Goal: Task Accomplishment & Management: Use online tool/utility

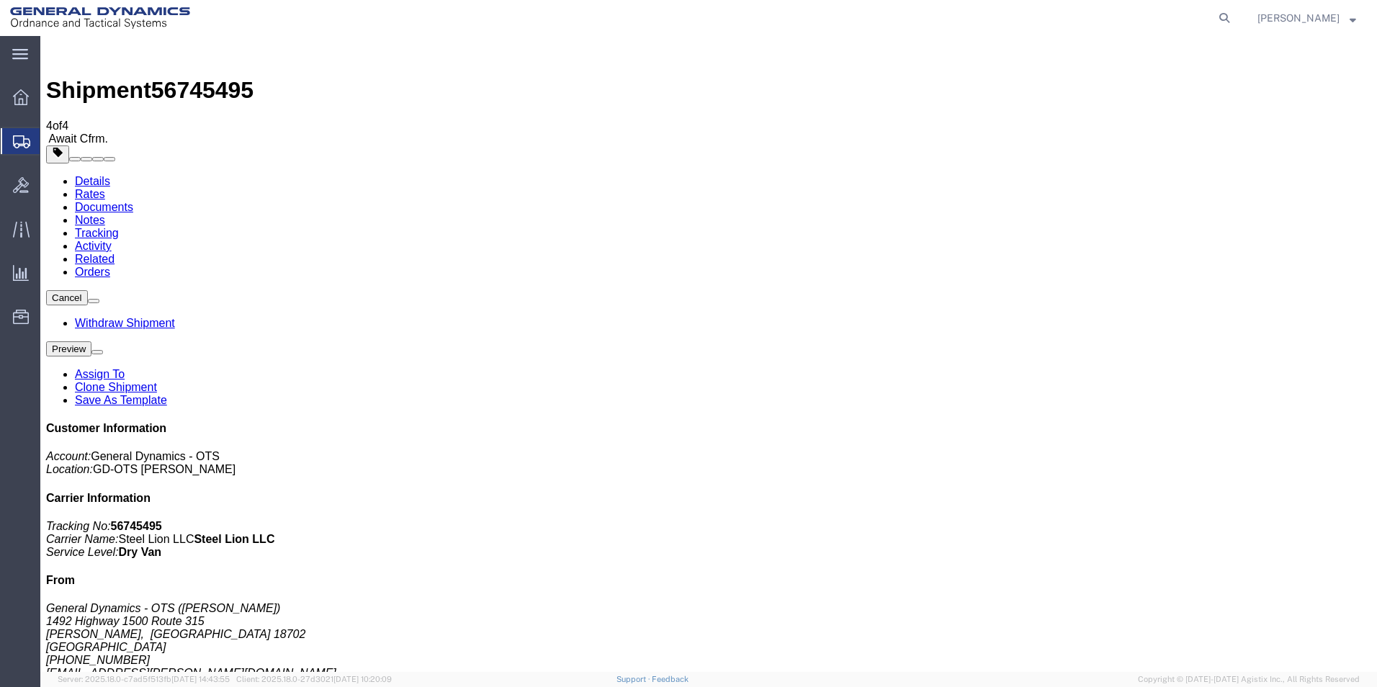
click at [157, 381] on link "Clone Shipment" at bounding box center [116, 387] width 82 height 12
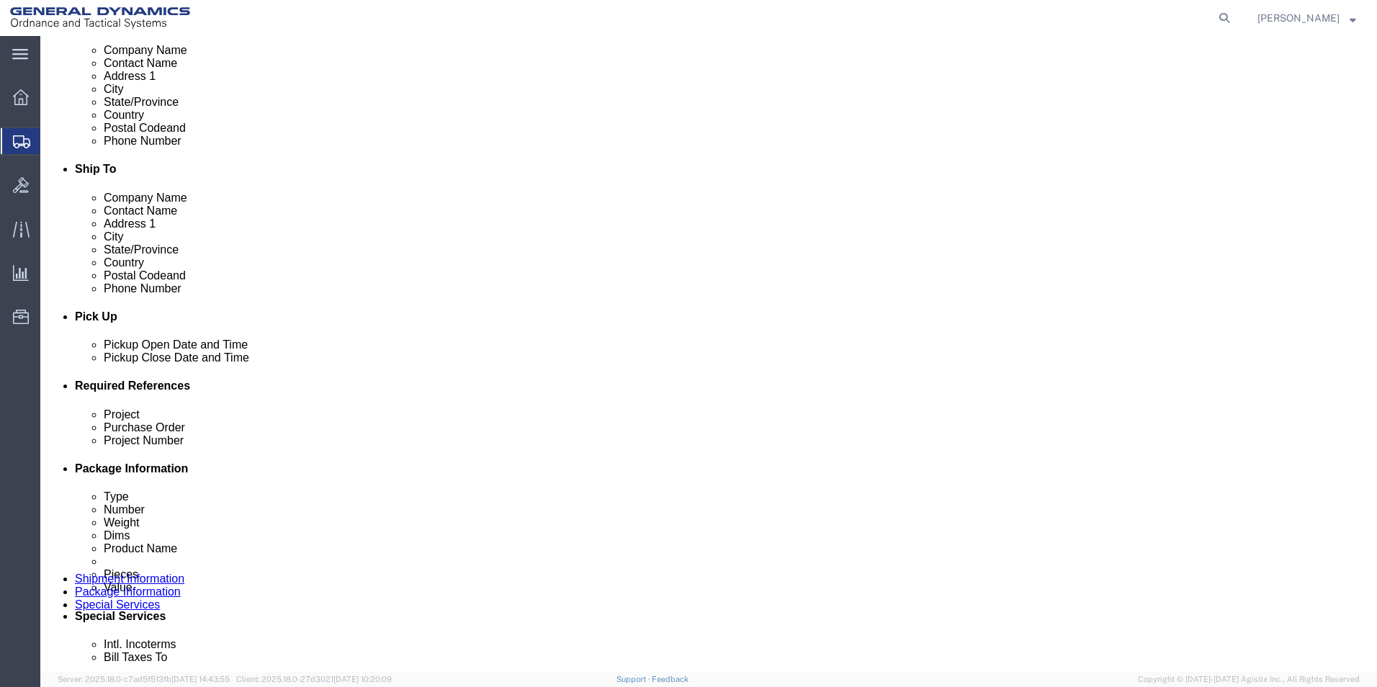
scroll to position [403, 0]
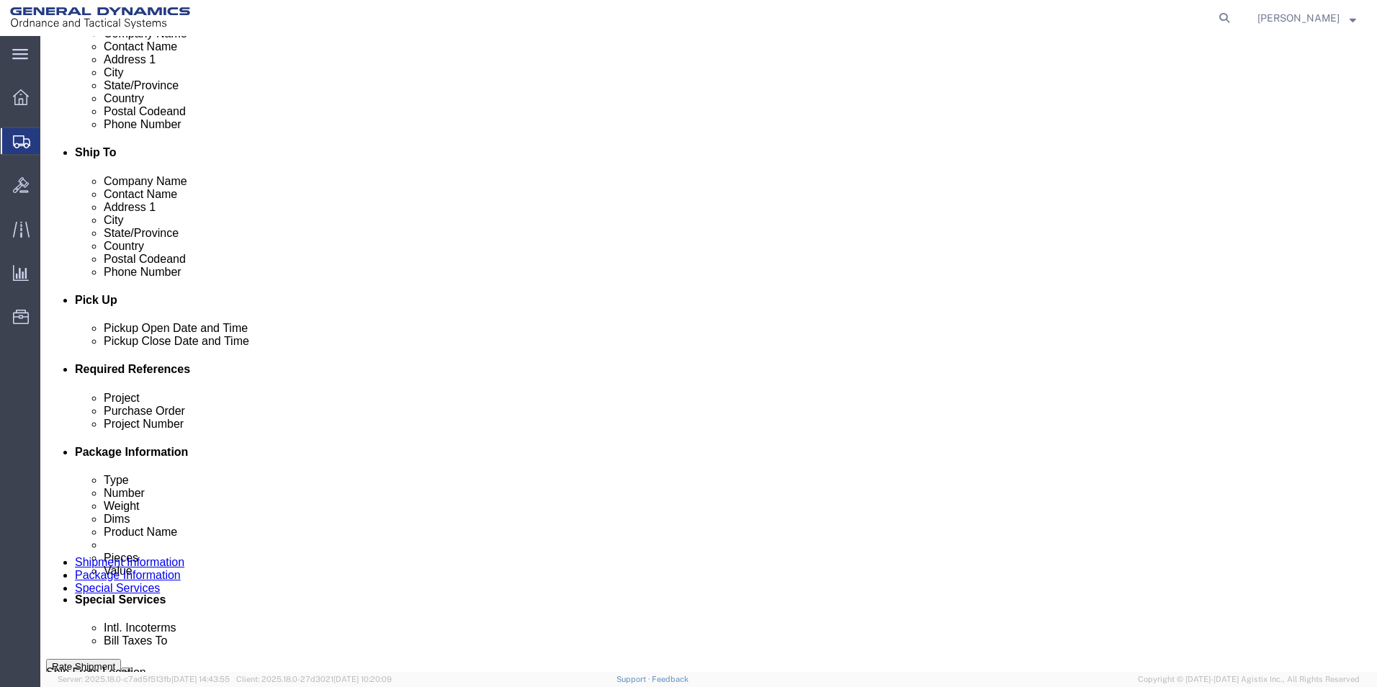
click div "[DATE] 2:00 PM"
type input "3:00 PM"
click button "Apply"
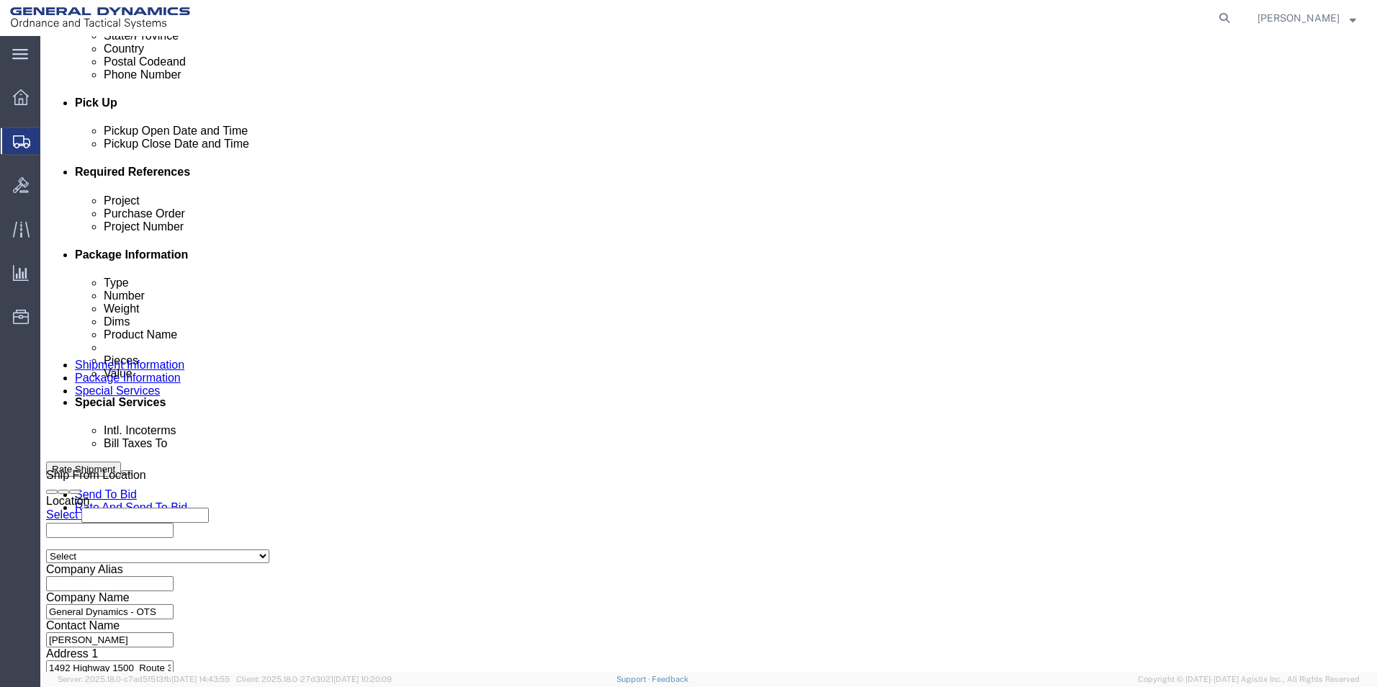
click button "Continue"
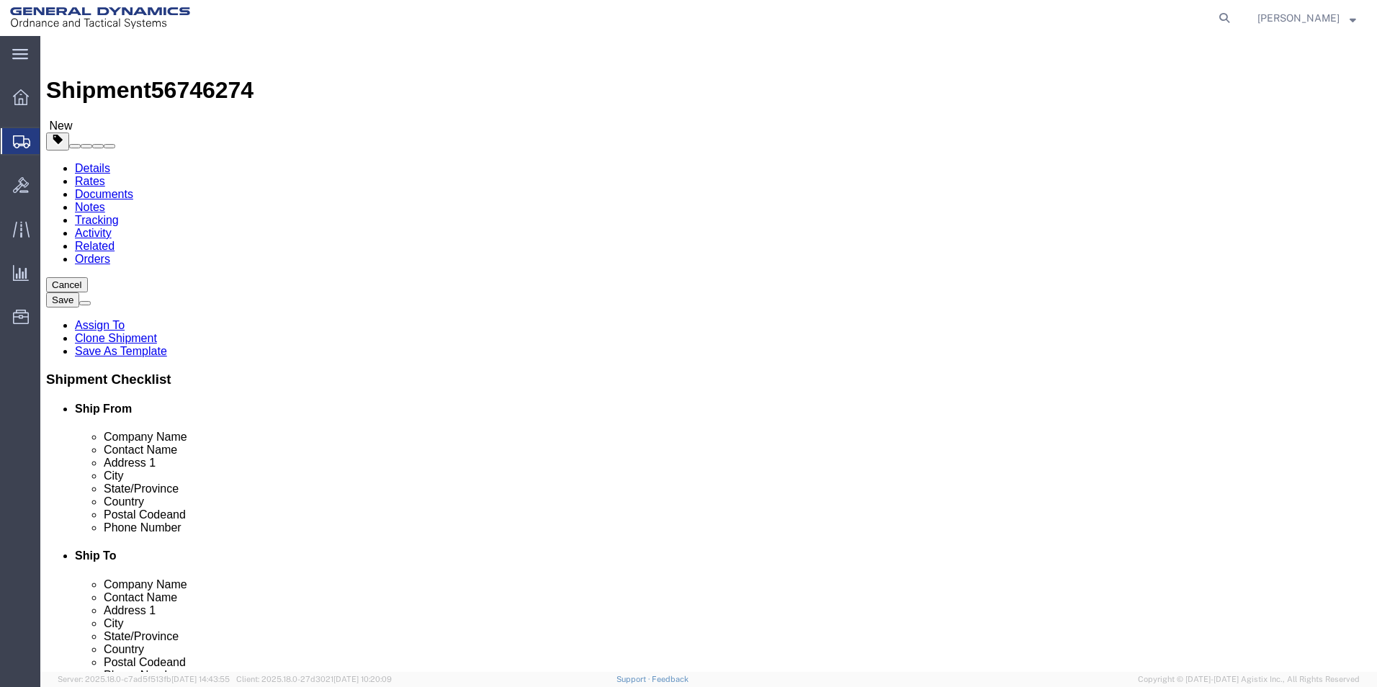
drag, startPoint x: 218, startPoint y: 306, endPoint x: 110, endPoint y: 312, distance: 108.1
click div "Number 60"
type input "23"
drag, startPoint x: 243, startPoint y: 363, endPoint x: 177, endPoint y: 361, distance: 65.5
click div "Weight 42000.00 Select kgs lbs Ship. t°"
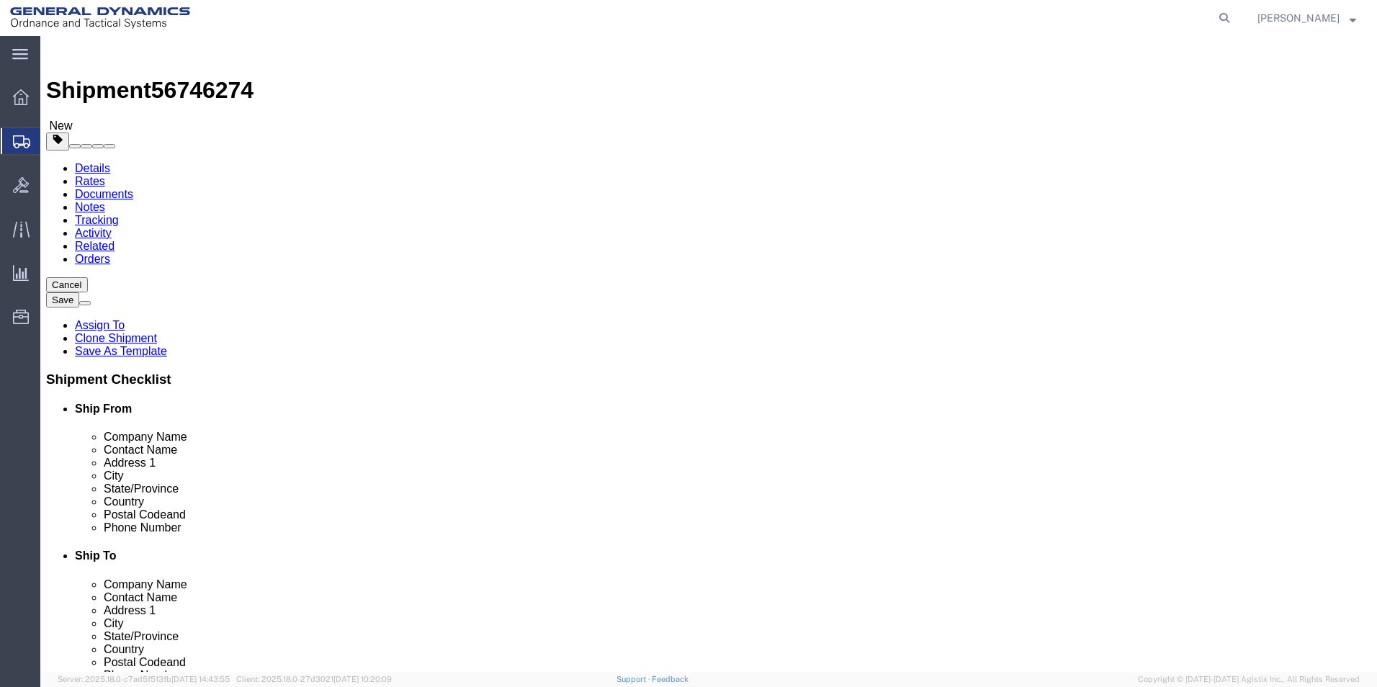
type input "20125.00"
click dd "480.00 Each"
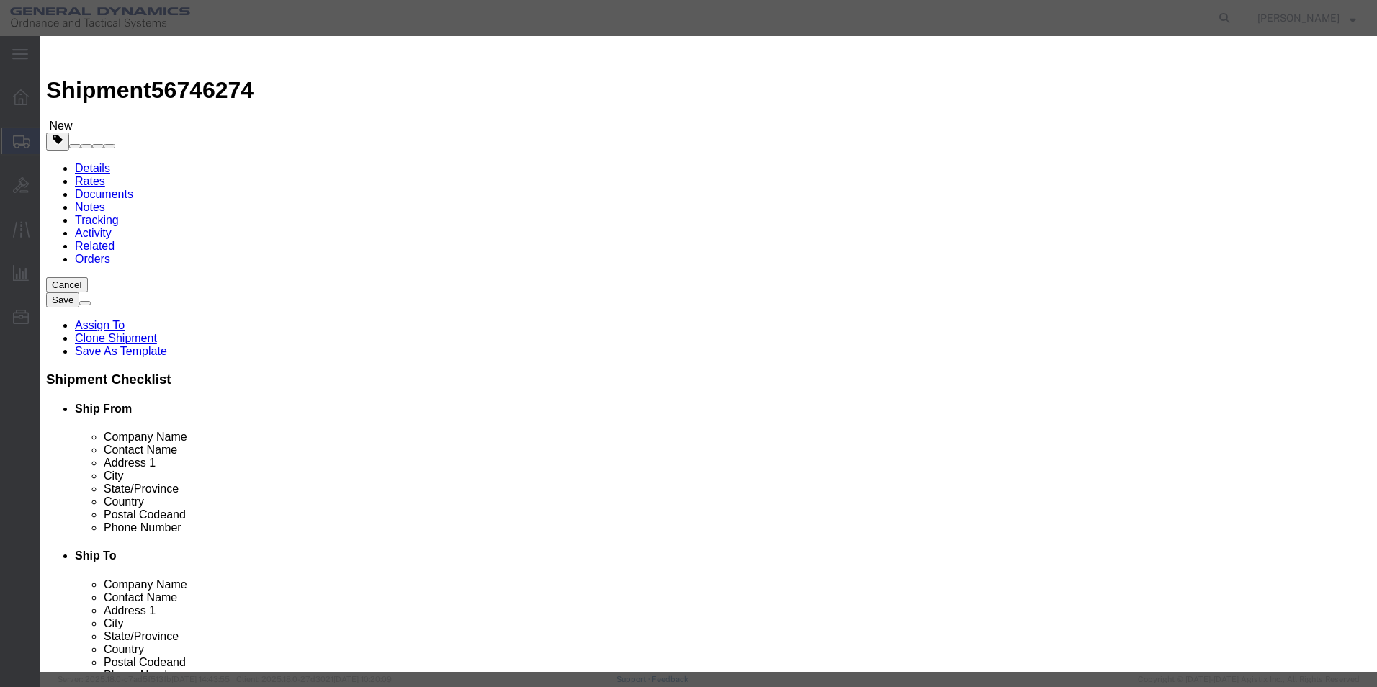
drag, startPoint x: 458, startPoint y: 139, endPoint x: 389, endPoint y: 143, distance: 69.3
click div "Pieces 480.00 Select Bag Barrels 100Board Feet Bottle Box Blister Pack Carats C…"
type input "176.00"
click input "100.00"
type input "36.67"
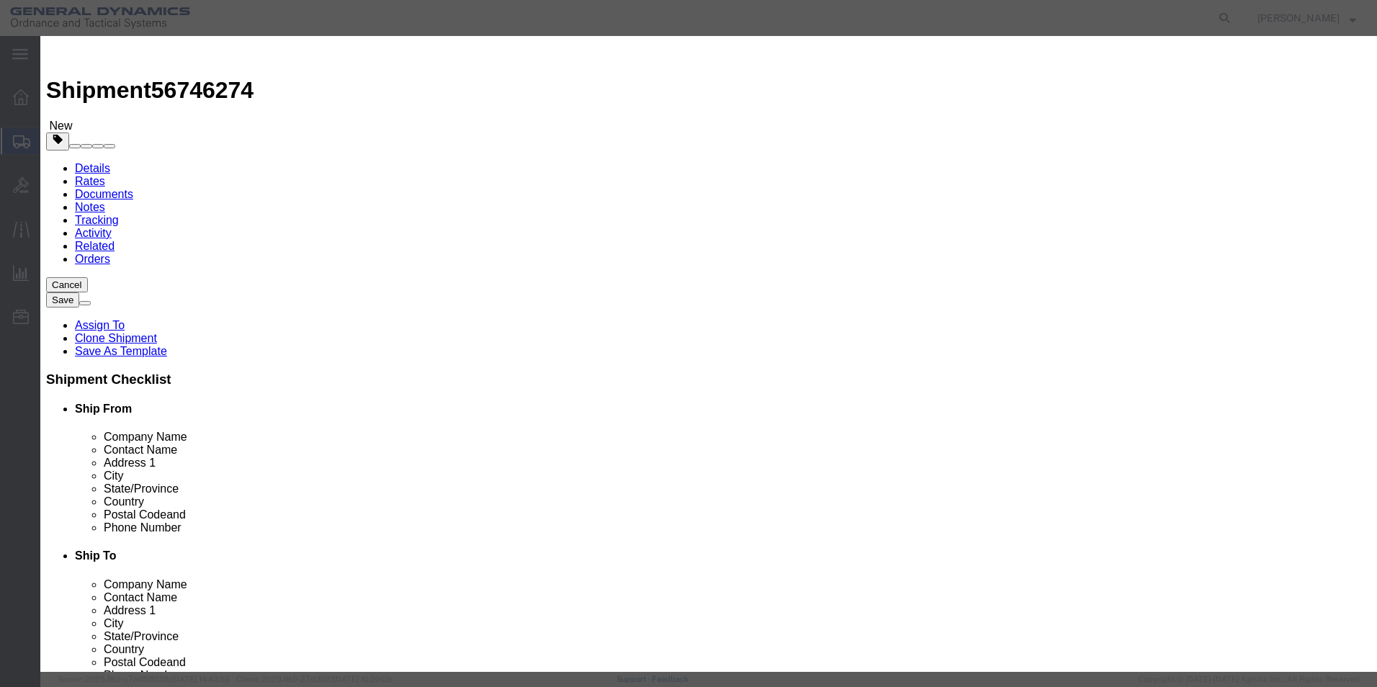
click button "Save & Close"
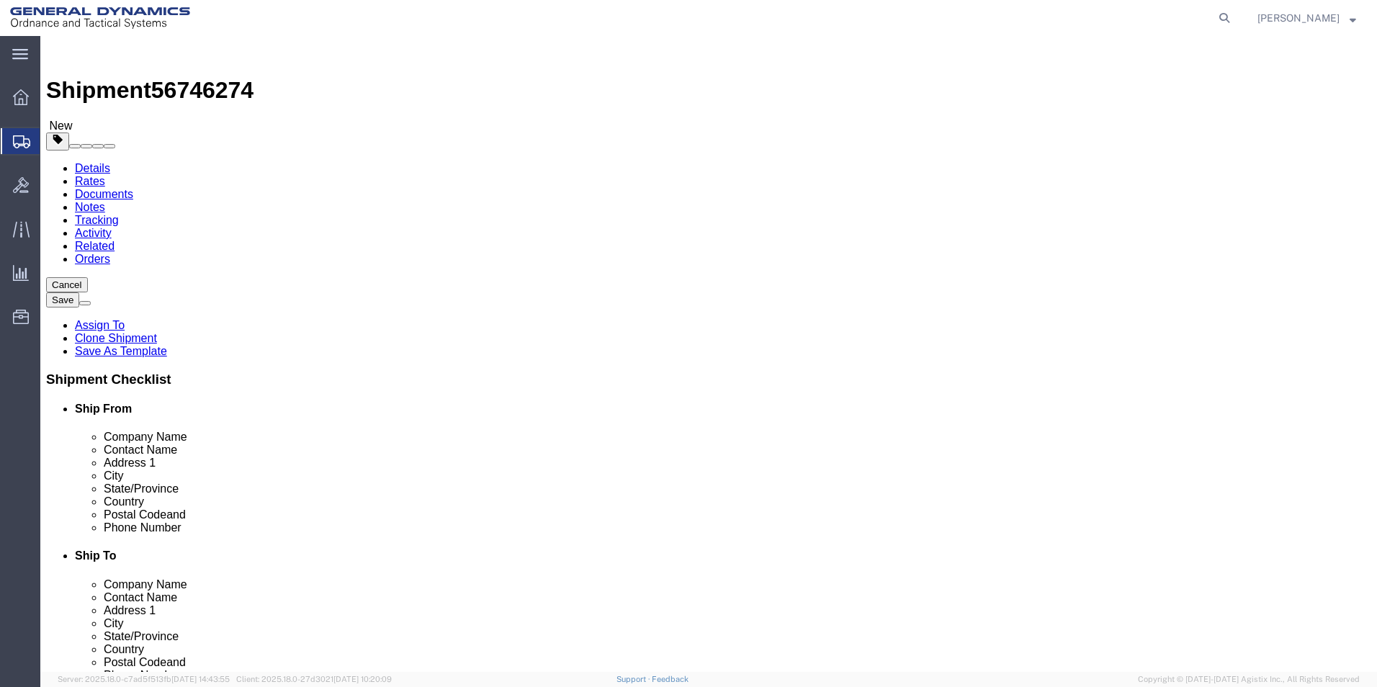
click button "Continue"
click textarea
type textarea "This shipment contains 109 pieces marked UR"
click button "Rate Shipment"
